Goal: Task Accomplishment & Management: Complete application form

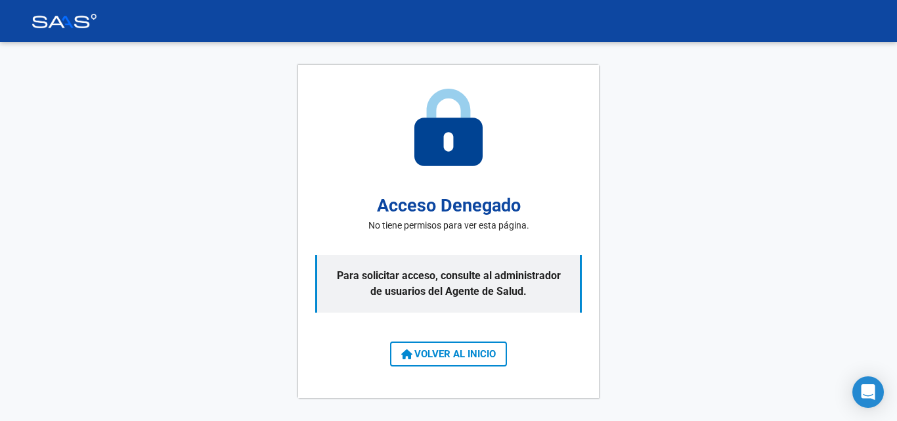
click at [484, 351] on span "VOLVER AL INICIO" at bounding box center [448, 354] width 95 height 12
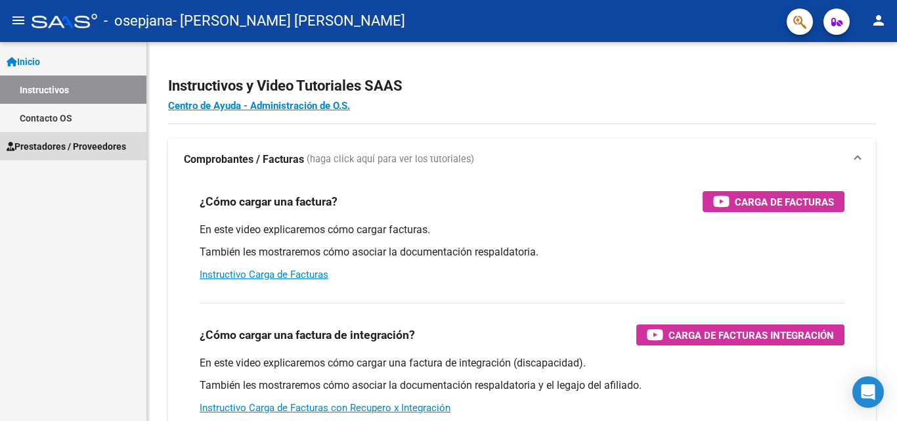
click at [97, 152] on span "Prestadores / Proveedores" at bounding box center [66, 146] width 119 height 14
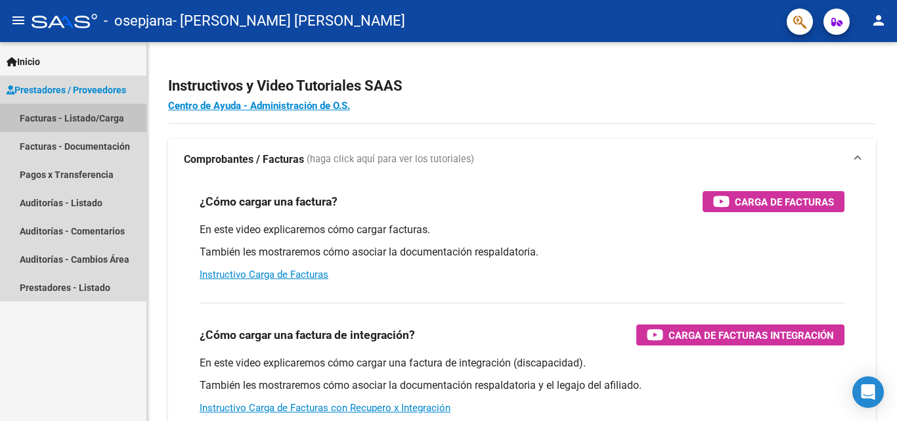
click at [114, 111] on link "Facturas - Listado/Carga" at bounding box center [73, 118] width 146 height 28
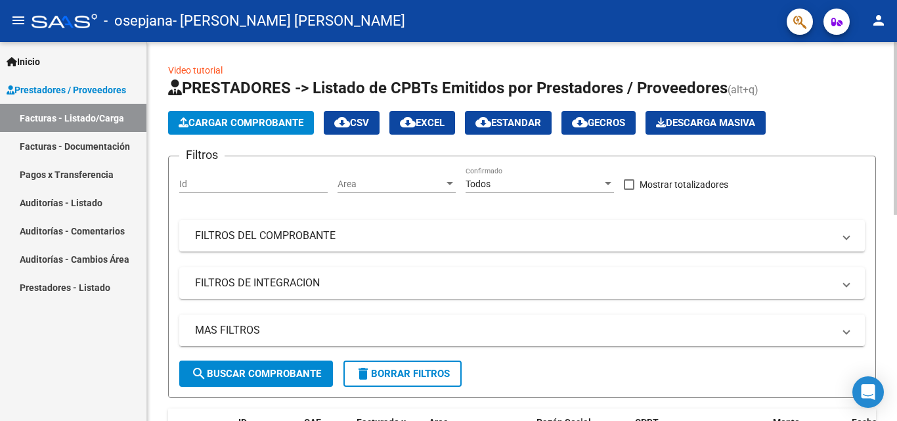
click at [243, 123] on span "Cargar Comprobante" at bounding box center [241, 123] width 125 height 12
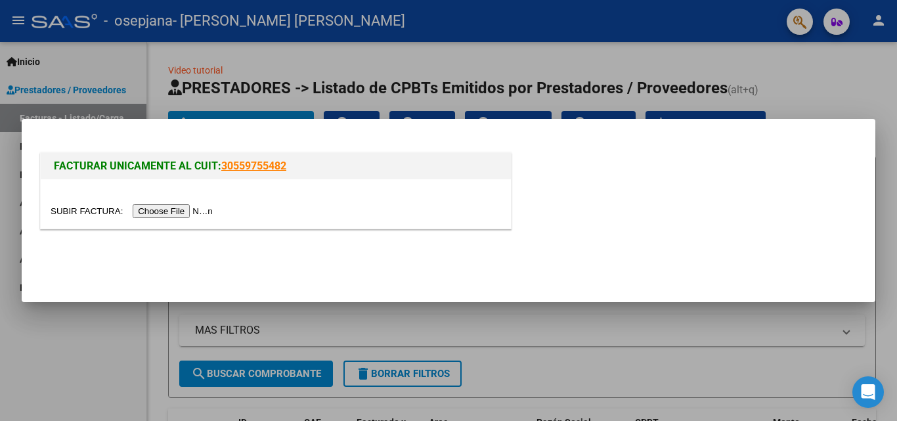
click at [194, 213] on input "file" at bounding box center [134, 211] width 166 height 14
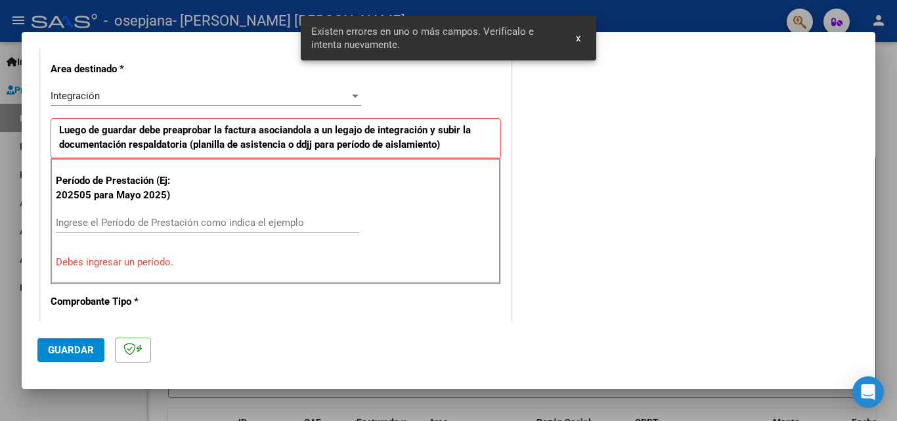
scroll to position [321, 0]
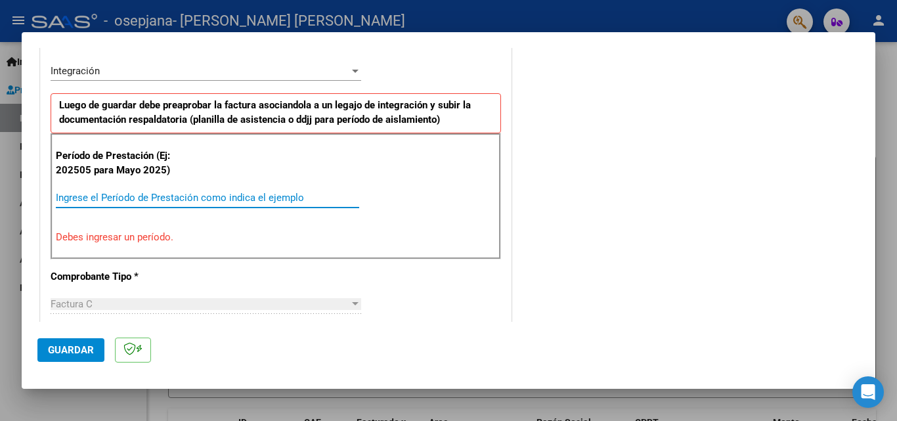
click at [196, 201] on input "Ingrese el Período de Prestación como indica el ejemplo" at bounding box center [207, 198] width 303 height 12
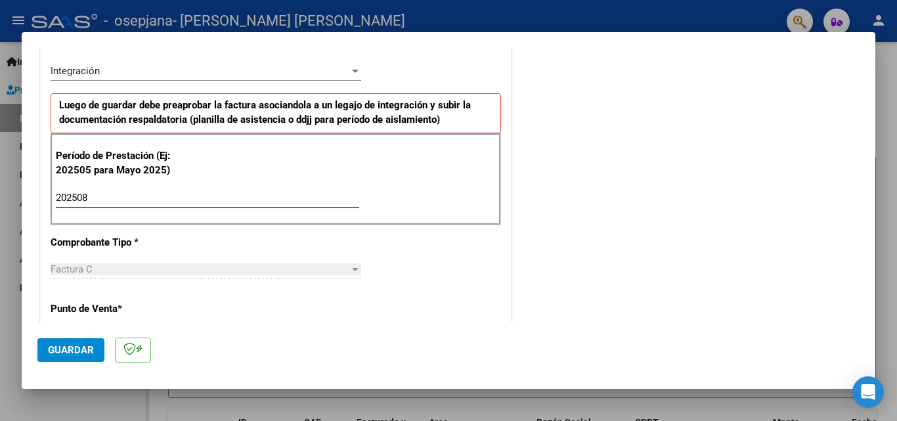
type input "202508"
click at [68, 351] on span "Guardar" at bounding box center [71, 350] width 46 height 12
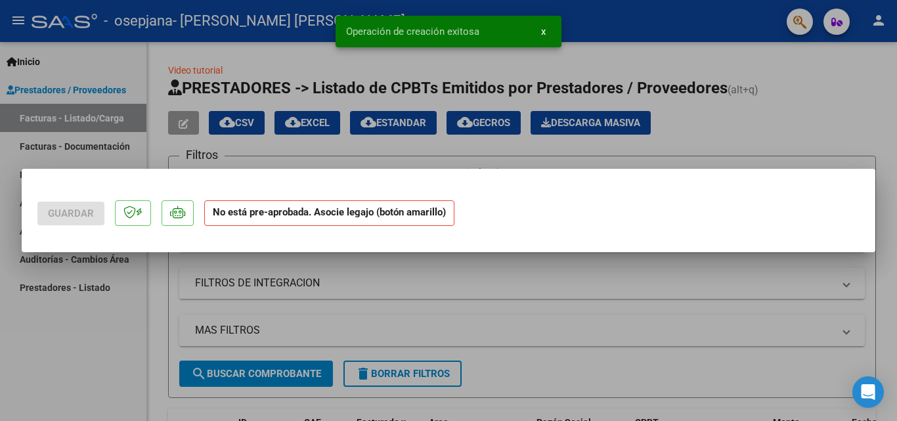
scroll to position [0, 0]
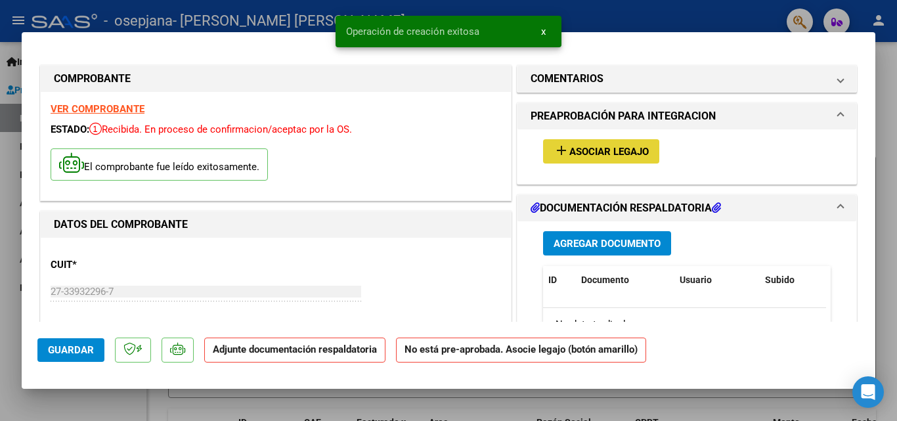
click at [602, 142] on button "add Asociar Legajo" at bounding box center [601, 151] width 116 height 24
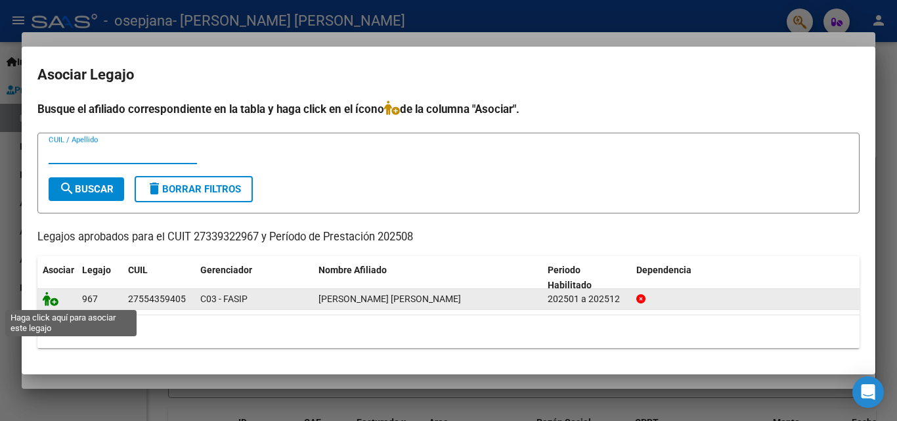
click at [54, 299] on icon at bounding box center [51, 298] width 16 height 14
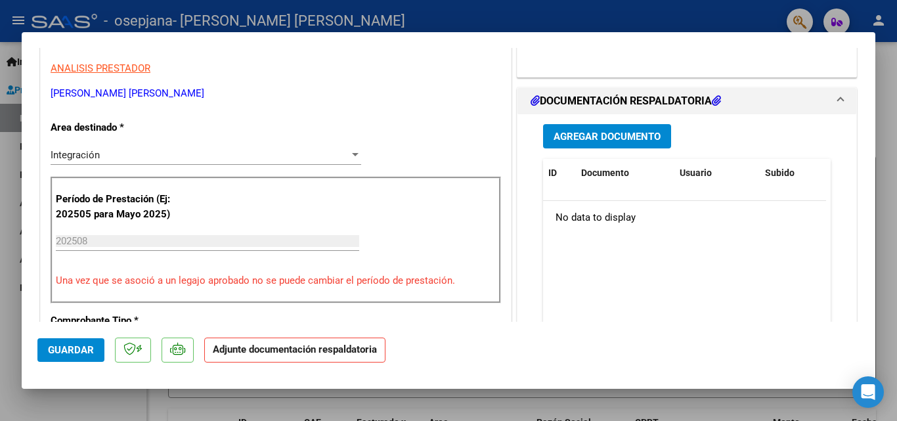
scroll to position [341, 0]
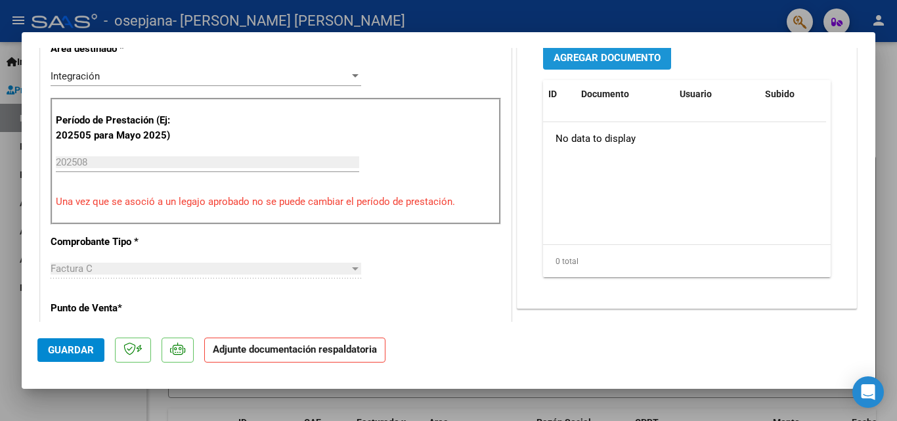
click at [624, 61] on span "Agregar Documento" at bounding box center [606, 58] width 107 height 12
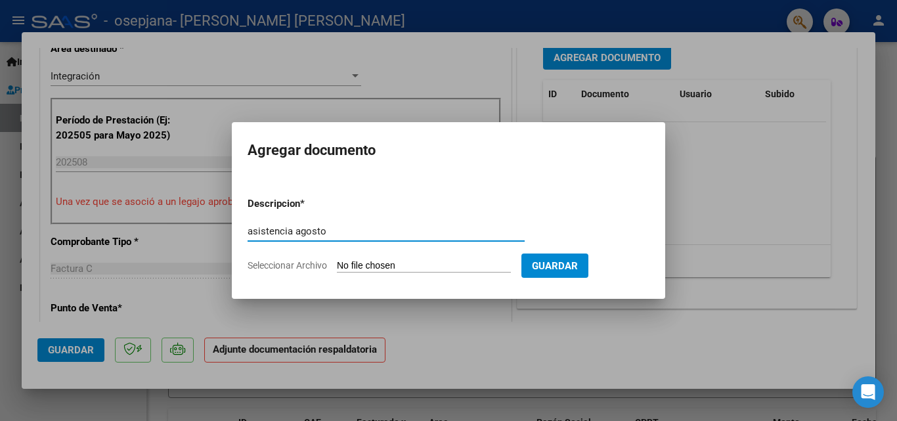
type input "asistencia agosto"
click at [402, 267] on input "Seleccionar Archivo" at bounding box center [424, 266] width 174 height 12
type input "C:\fakepath\IMG-20250911-WA0002.pdf"
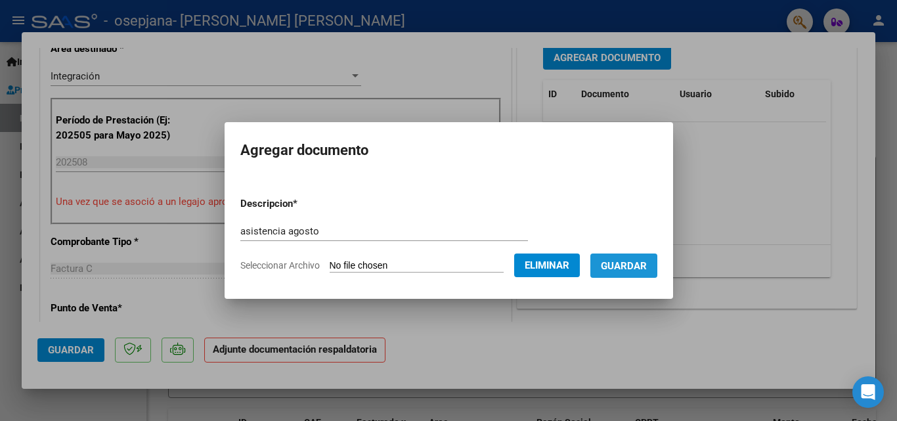
click at [640, 270] on span "Guardar" at bounding box center [624, 266] width 46 height 12
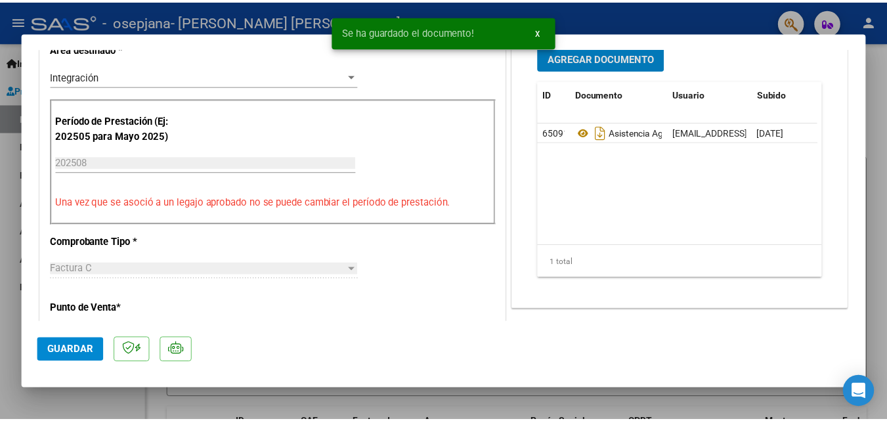
scroll to position [339, 0]
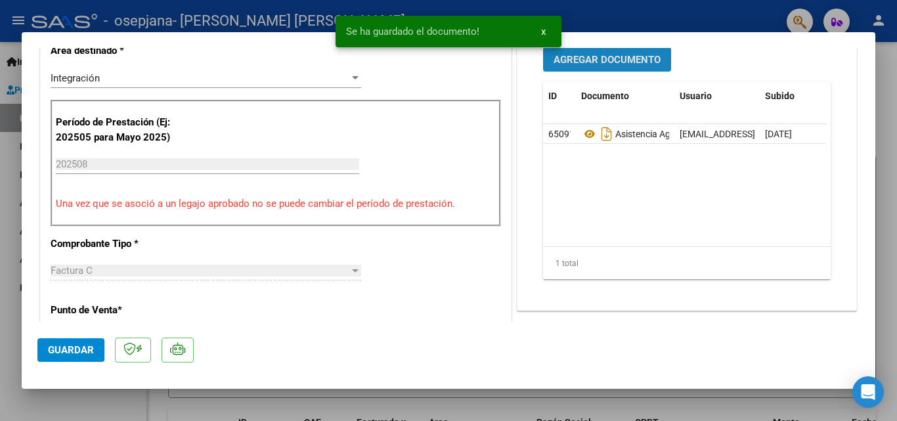
click at [627, 66] on span "Agregar Documento" at bounding box center [606, 60] width 107 height 12
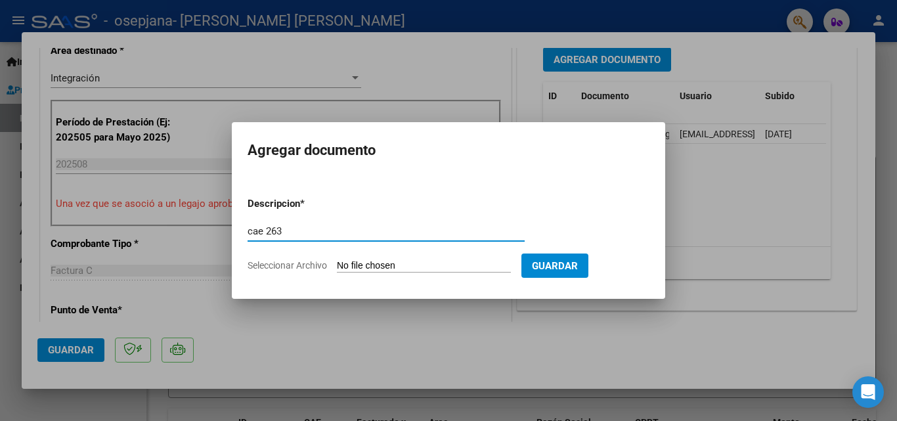
type input "cae 263"
click at [407, 267] on input "Seleccionar Archivo" at bounding box center [424, 266] width 174 height 12
type input "C:\fakepath\Constatación de Comprobantes _ AFIP.pdf"
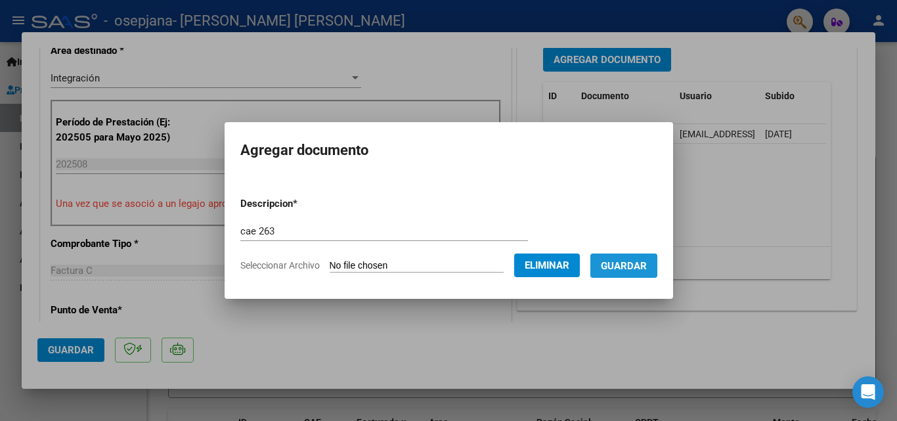
click at [647, 269] on span "Guardar" at bounding box center [624, 266] width 46 height 12
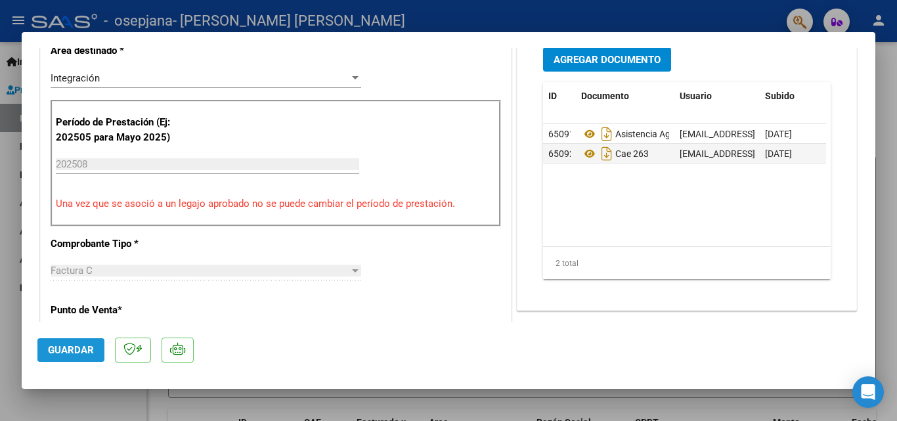
click at [93, 354] on span "Guardar" at bounding box center [71, 350] width 46 height 12
click at [893, 81] on div at bounding box center [448, 210] width 897 height 421
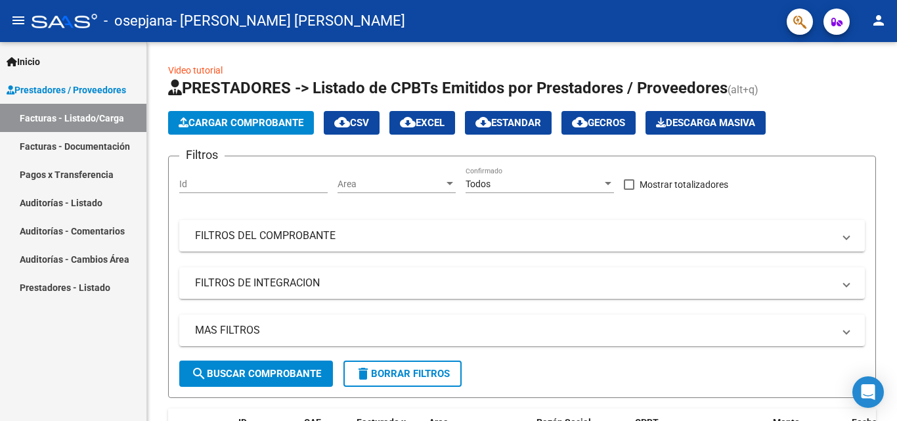
click at [876, 25] on mat-icon "person" at bounding box center [878, 20] width 16 height 16
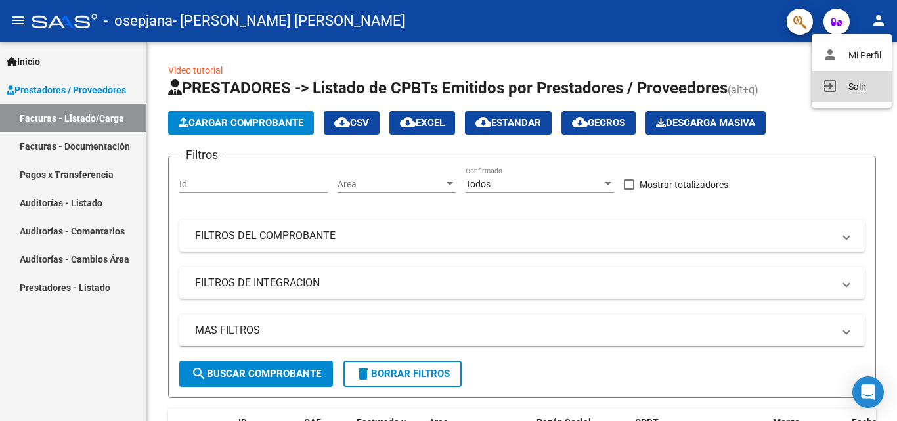
click at [845, 83] on button "exit_to_app Salir" at bounding box center [851, 87] width 80 height 32
